Goal: Information Seeking & Learning: Learn about a topic

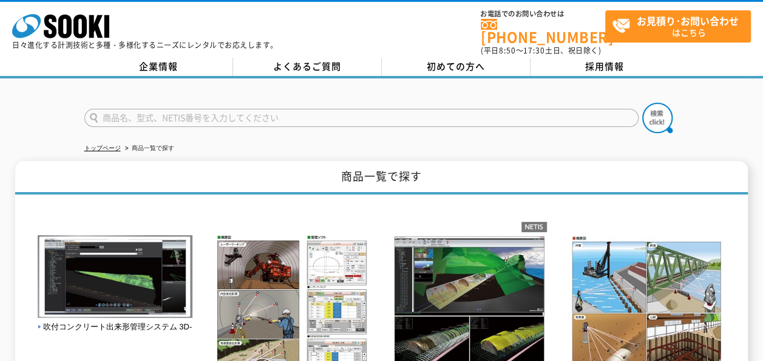
click at [254, 113] on input "text" at bounding box center [361, 118] width 555 height 18
type input "肉厚測定"
click at [643, 103] on button at bounding box center [658, 118] width 30 height 30
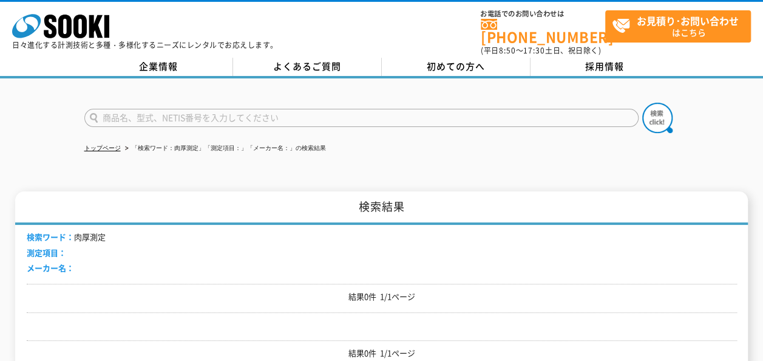
click at [177, 111] on input "text" at bounding box center [361, 118] width 555 height 18
click at [177, 111] on input "あ" at bounding box center [361, 118] width 555 height 18
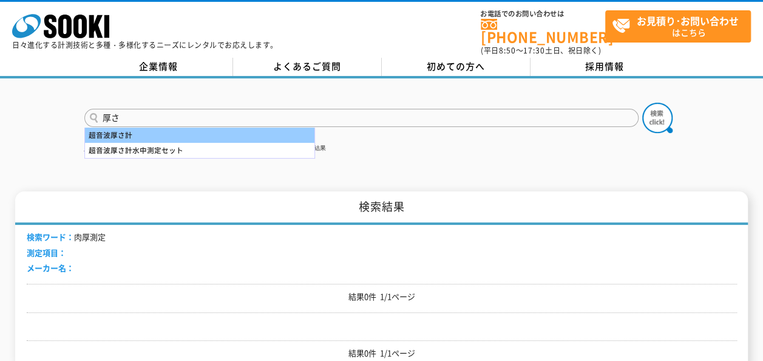
click at [158, 130] on div "超音波厚さ計" at bounding box center [200, 135] width 230 height 15
type input "超音波厚さ計"
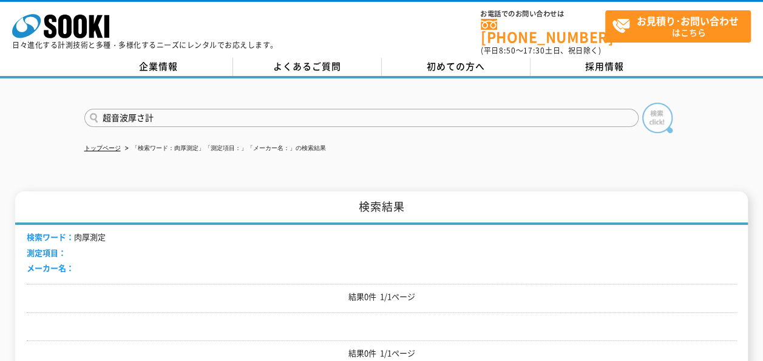
click at [658, 111] on img at bounding box center [658, 118] width 30 height 30
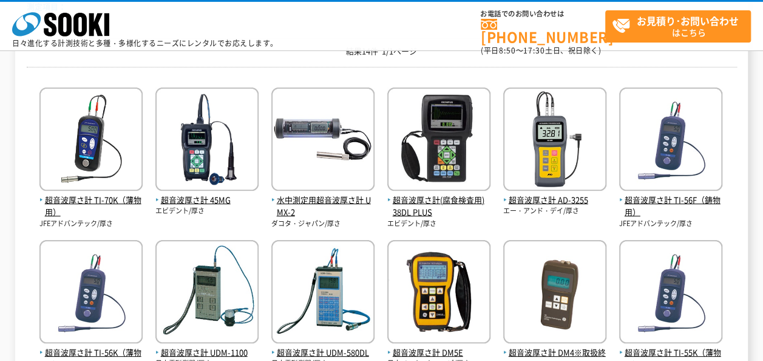
scroll to position [182, 0]
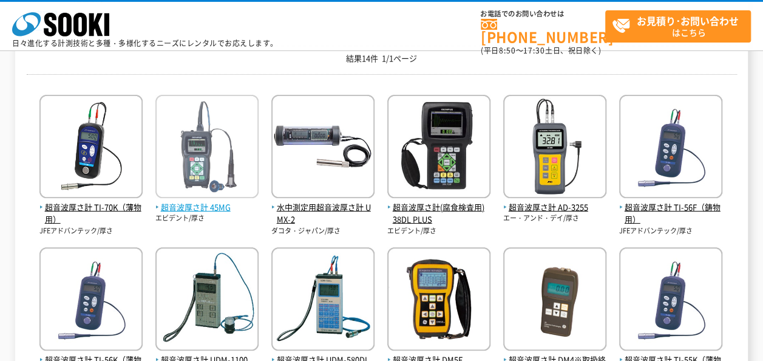
click at [210, 178] on img at bounding box center [206, 148] width 103 height 106
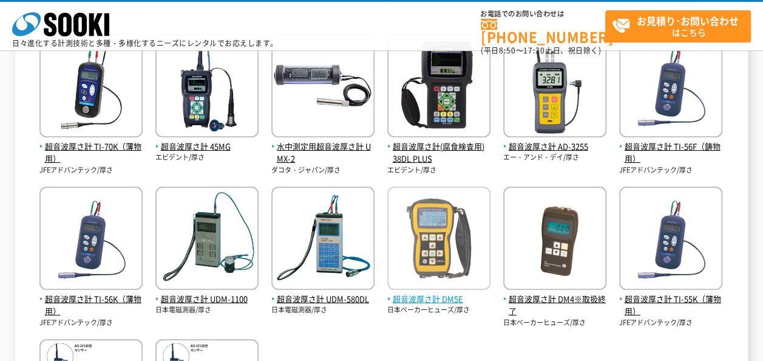
click at [448, 262] on img at bounding box center [439, 239] width 103 height 106
click at [436, 295] on span "超音波厚さ計 DM5E" at bounding box center [439, 299] width 103 height 13
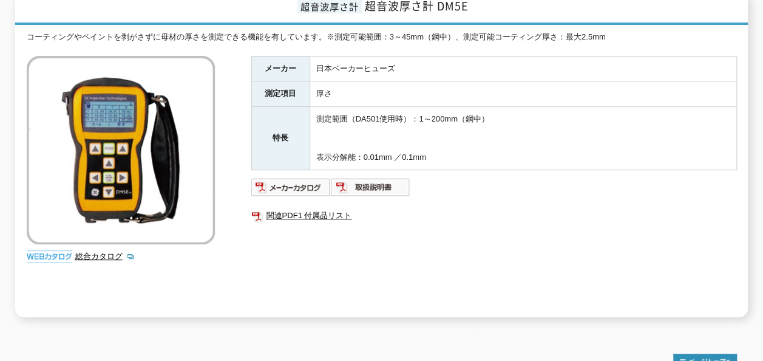
scroll to position [182, 0]
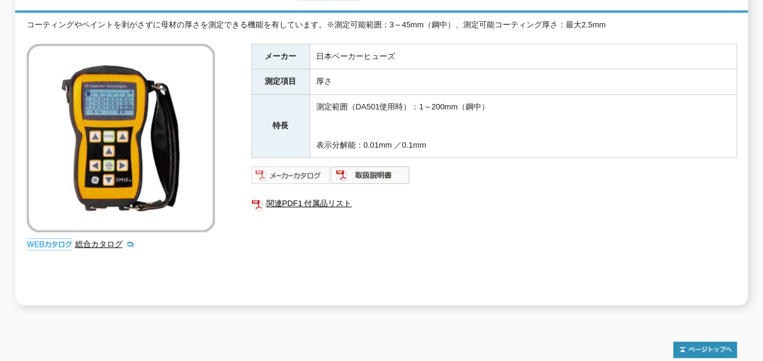
click at [306, 165] on img at bounding box center [291, 174] width 80 height 19
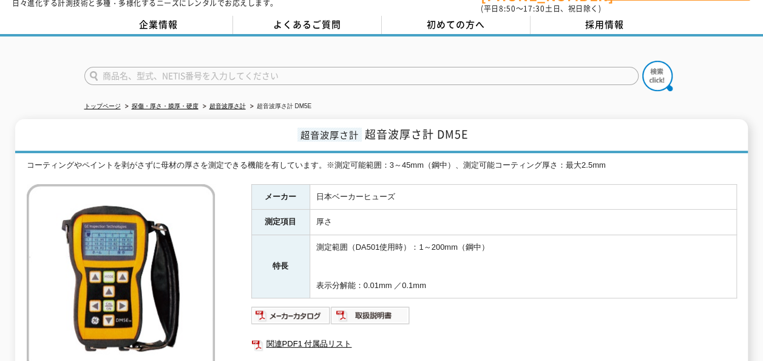
scroll to position [121, 0]
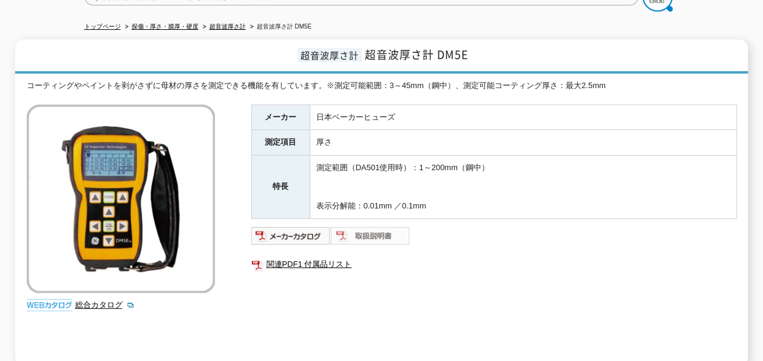
click at [384, 226] on img at bounding box center [371, 235] width 80 height 19
click at [445, 264] on ul "関連PDF1 付属品リスト" at bounding box center [494, 264] width 486 height 28
